Goal: Transaction & Acquisition: Subscribe to service/newsletter

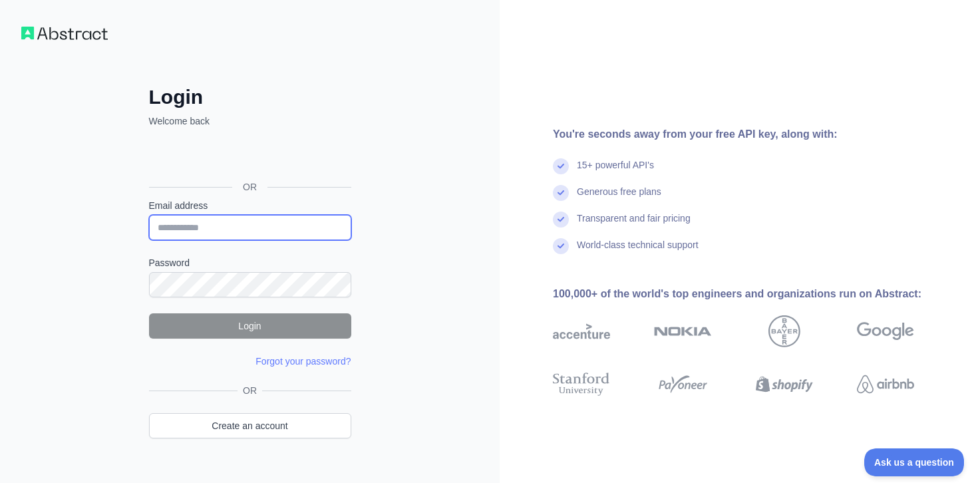
click at [325, 226] on input "Email address" at bounding box center [250, 227] width 202 height 25
click at [358, 189] on div "Login Welcome back OR Email address Password Login Forgot your password? Please…" at bounding box center [250, 280] width 256 height 391
click at [309, 228] on input "Email address" at bounding box center [250, 227] width 202 height 25
type input "**********"
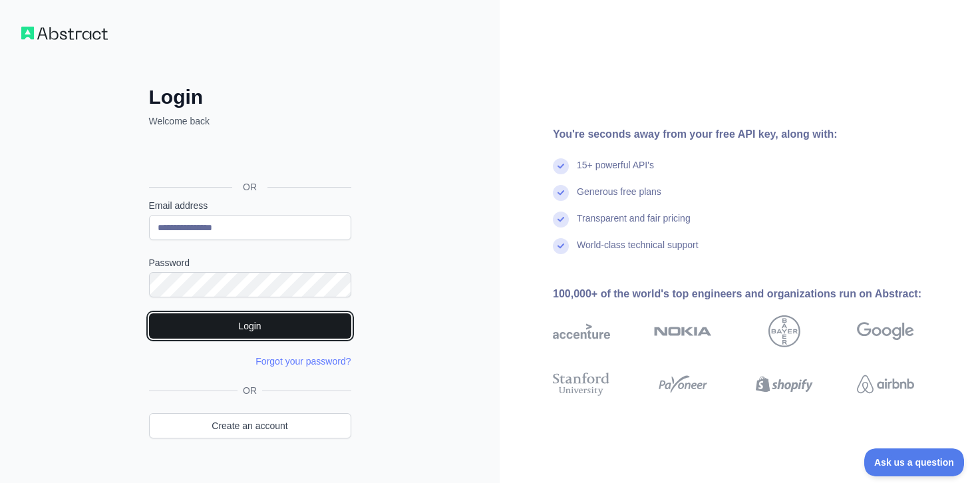
click at [290, 315] on button "Login" at bounding box center [250, 325] width 202 height 25
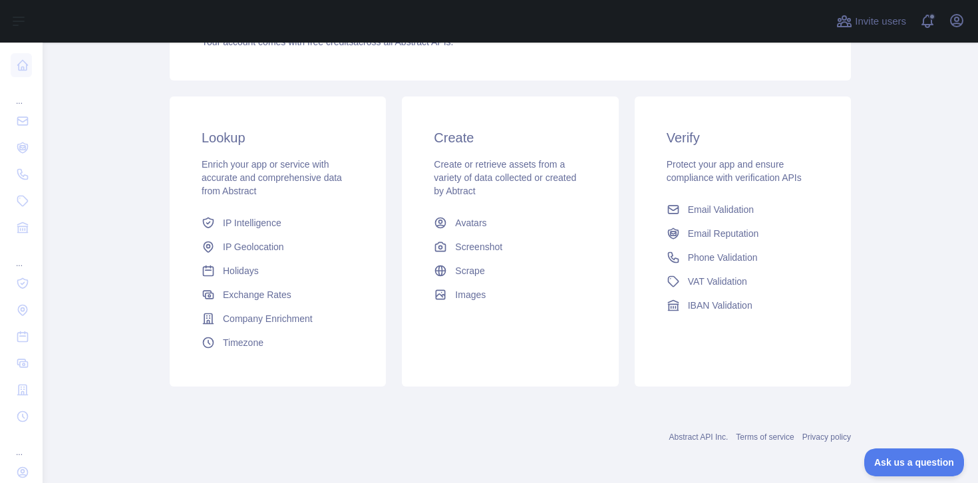
scroll to position [241, 0]
click at [960, 28] on icon "button" at bounding box center [957, 21] width 16 height 16
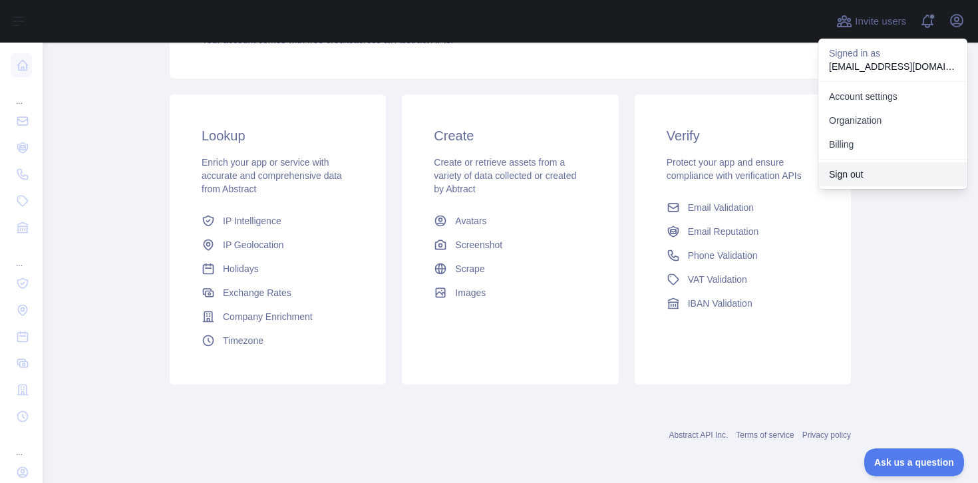
click at [865, 170] on button "Sign out" at bounding box center [893, 174] width 149 height 24
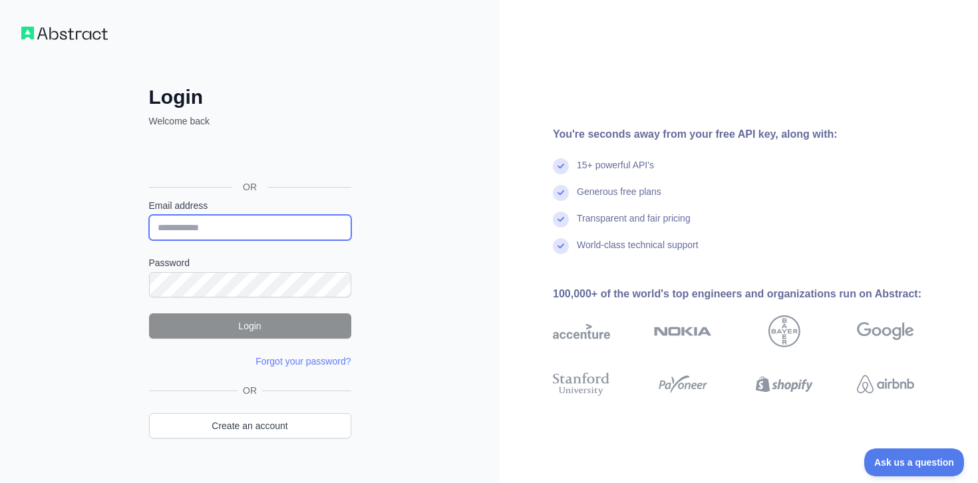
type input "**********"
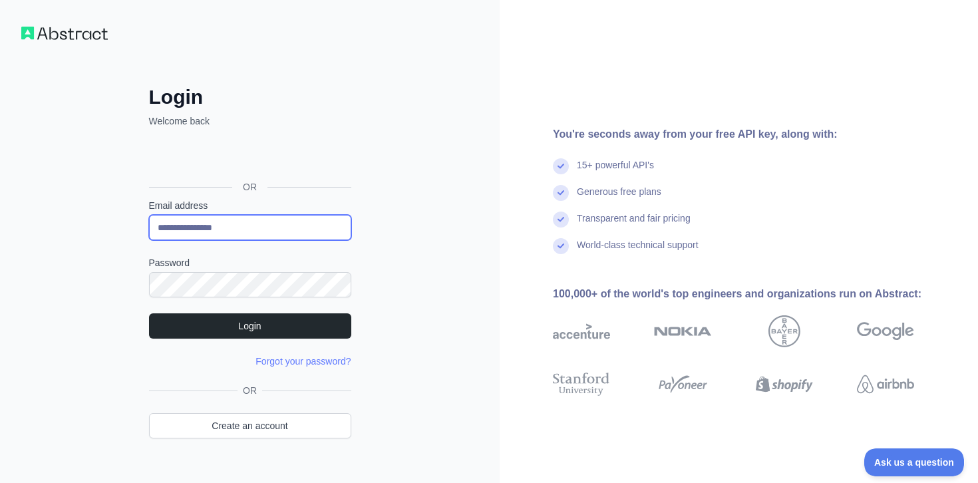
click at [232, 222] on input "**********" at bounding box center [250, 227] width 202 height 25
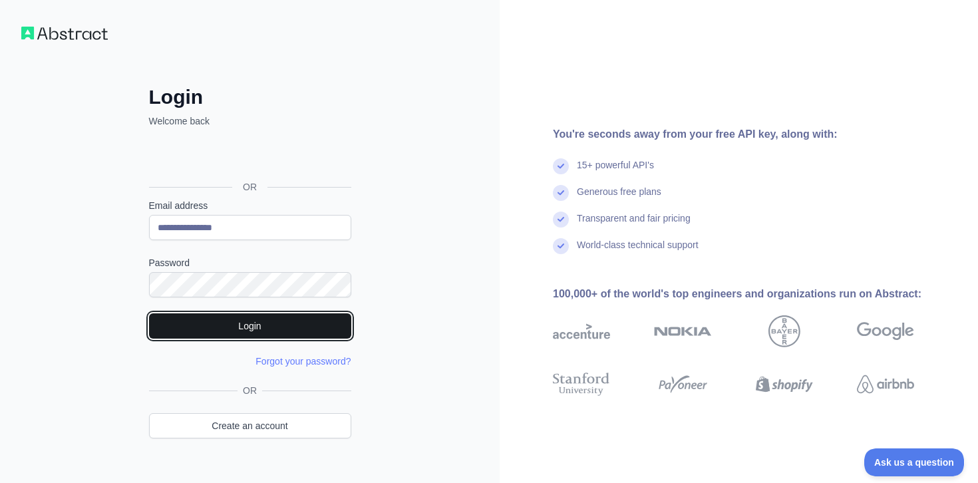
click at [255, 319] on button "Login" at bounding box center [250, 325] width 202 height 25
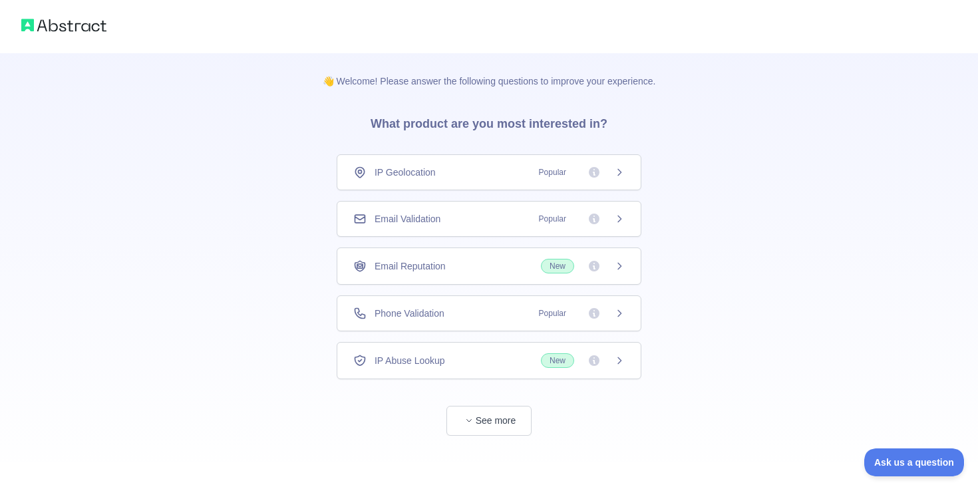
click at [536, 270] on div "Email Reputation New" at bounding box center [489, 266] width 272 height 15
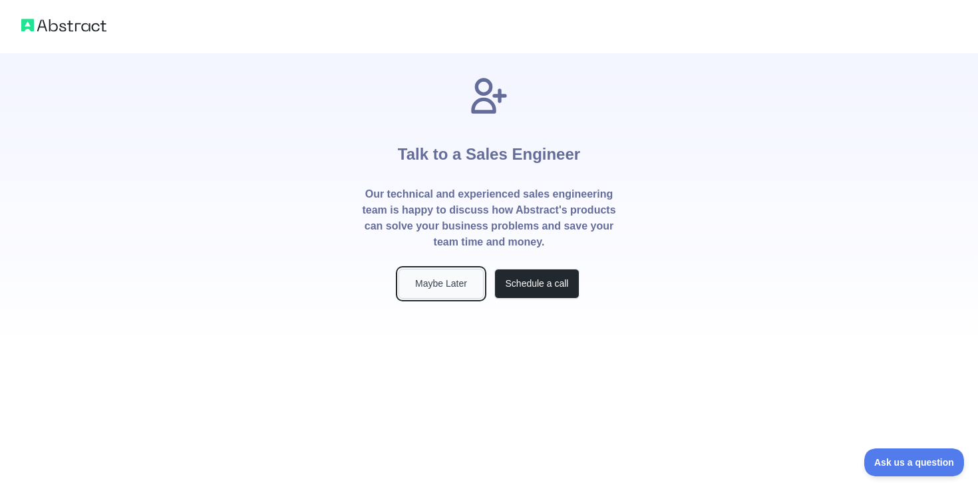
click at [455, 288] on button "Maybe Later" at bounding box center [441, 284] width 85 height 30
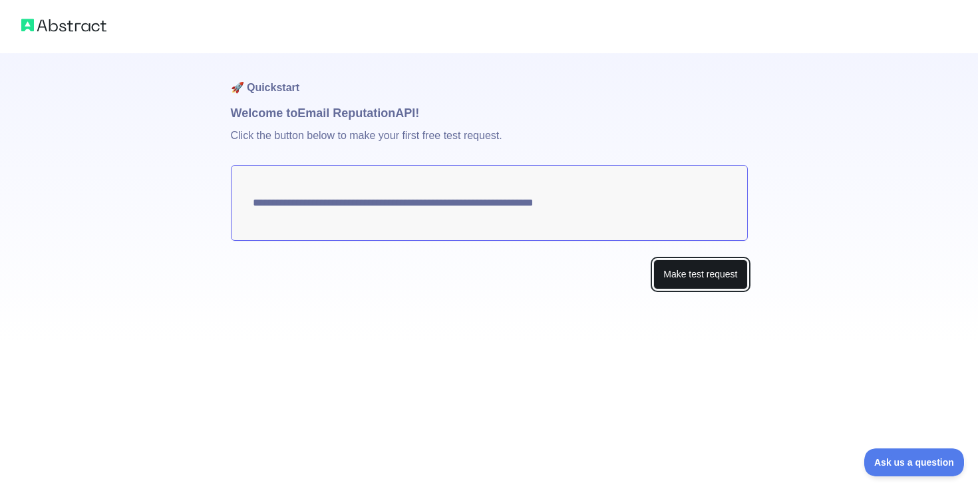
click at [680, 282] on button "Make test request" at bounding box center [701, 275] width 94 height 30
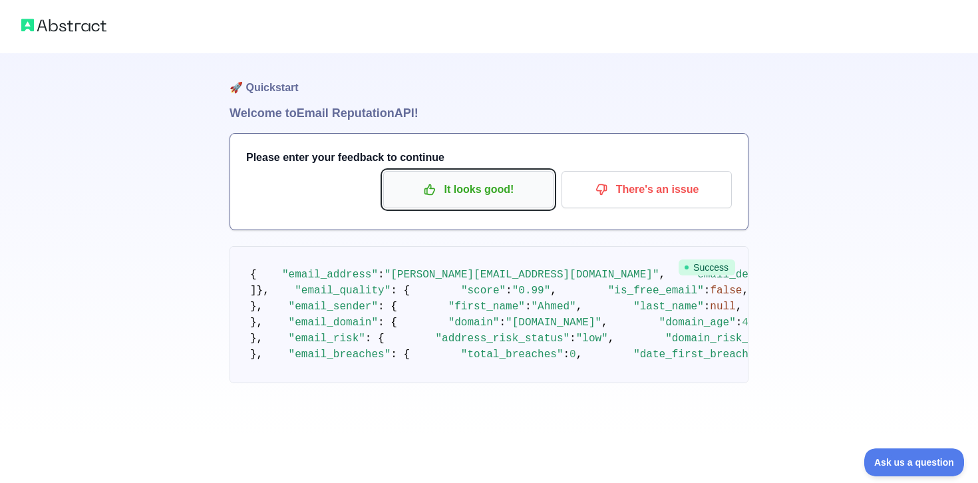
click at [504, 188] on p "It looks good!" at bounding box center [468, 189] width 150 height 23
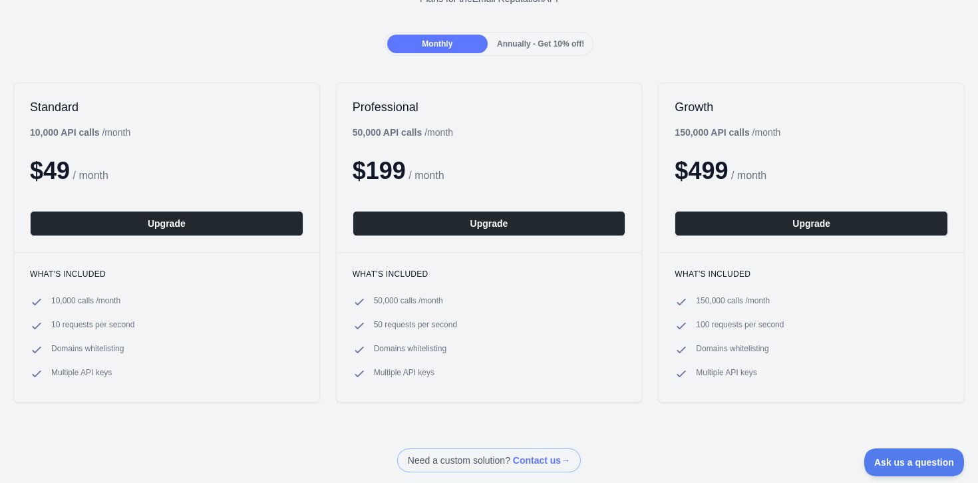
scroll to position [107, 0]
